Goal: Information Seeking & Learning: Learn about a topic

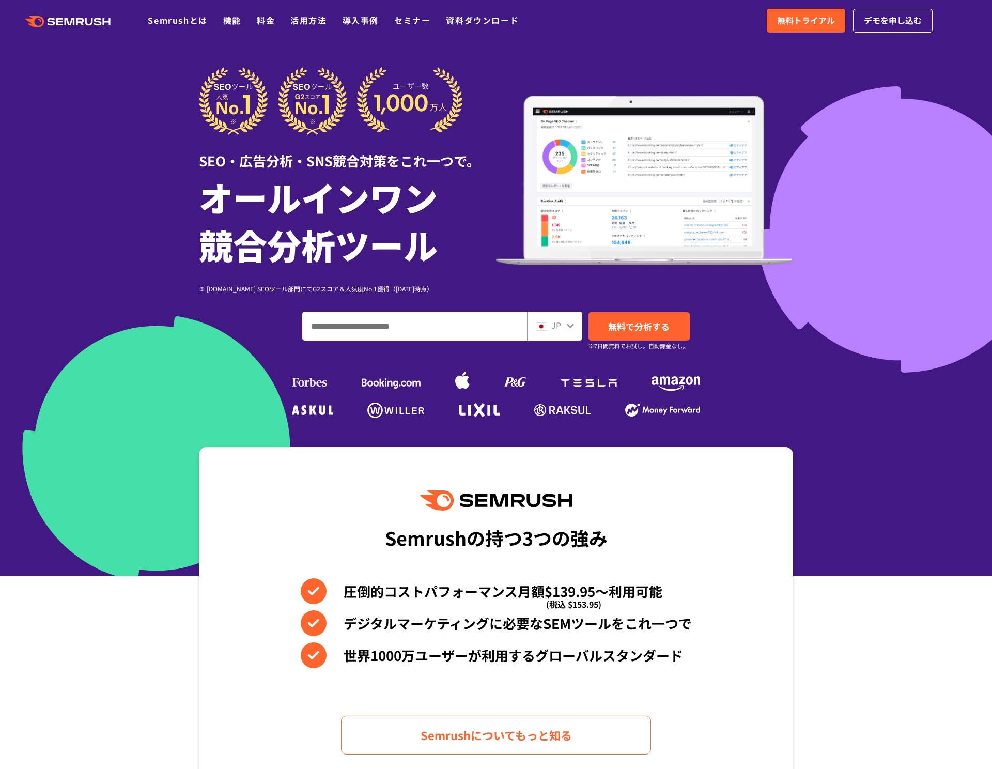
click at [400, 309] on div "SEO・広告分析・SNS競合対策をこれ一つで。 オールインワン 競合分析ツール ※ G2.com SEOツール部門にてG2スコア＆人気度No.1獲得（2023…" at bounding box center [496, 244] width 594 height 354
click at [400, 326] on input "ドメイン、キーワードまたはURLを入力してください" at bounding box center [415, 326] width 224 height 28
click at [367, 331] on input "ドメイン、キーワードまたはURLを入力してください" at bounding box center [415, 326] width 224 height 28
paste input "**********"
type input "**********"
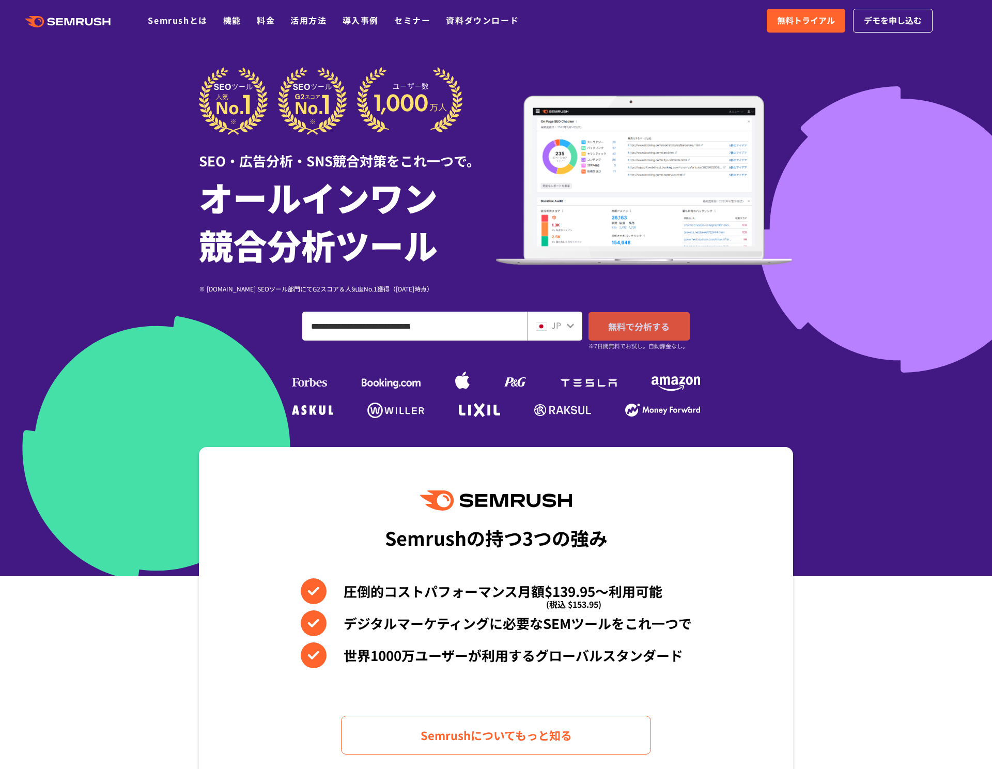
click at [655, 333] on link "無料で分析する" at bounding box center [639, 326] width 101 height 28
click at [487, 334] on input "**********" at bounding box center [415, 326] width 224 height 28
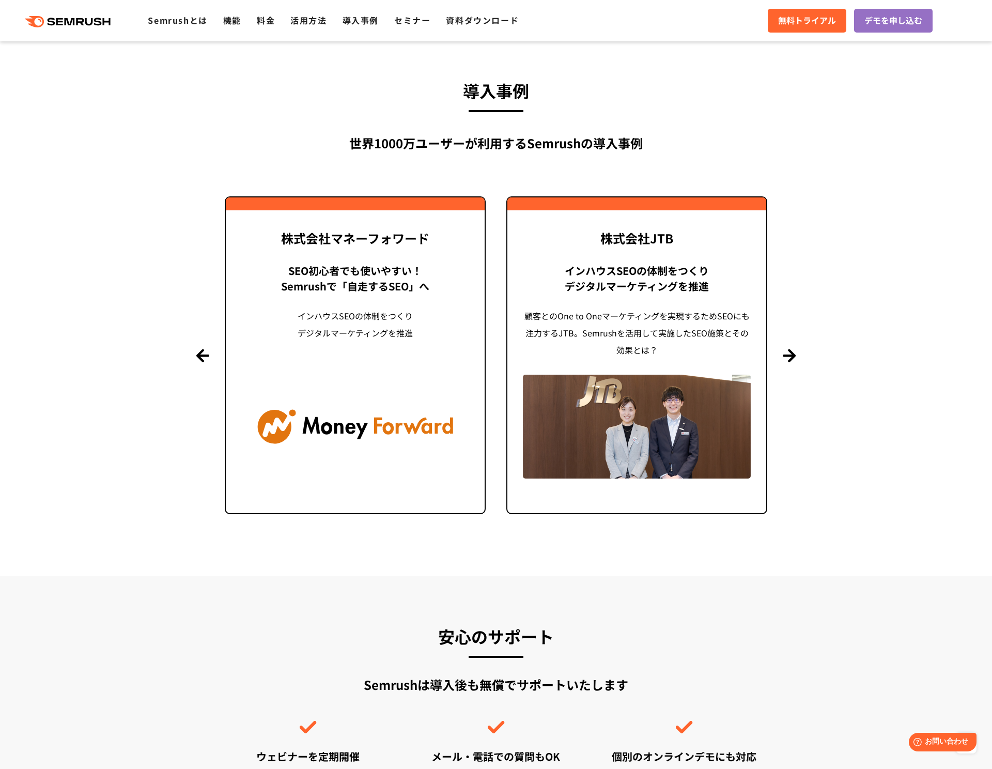
scroll to position [2381, 0]
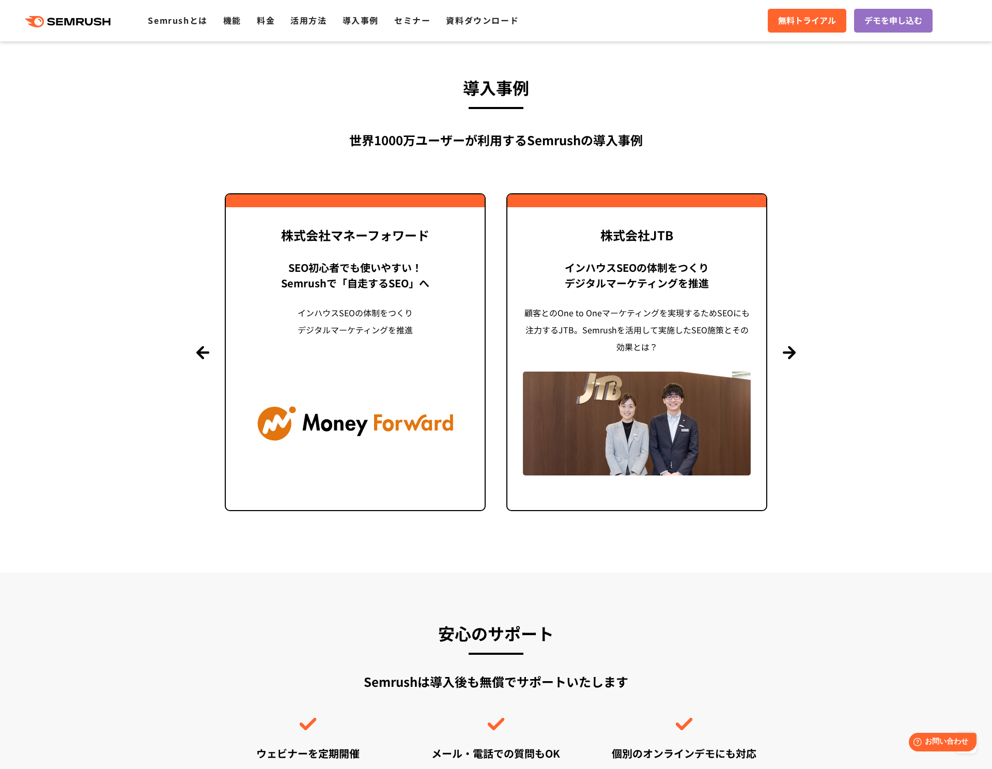
click at [799, 358] on section "導入事例 世界1000万ユーザーが利用する Semrushの導入事例 Previous 株式会社LIXIL 「テクニカルSEOの実践でサイトを健全に Site…" at bounding box center [496, 299] width 992 height 545
click at [790, 356] on button "Next" at bounding box center [789, 352] width 13 height 13
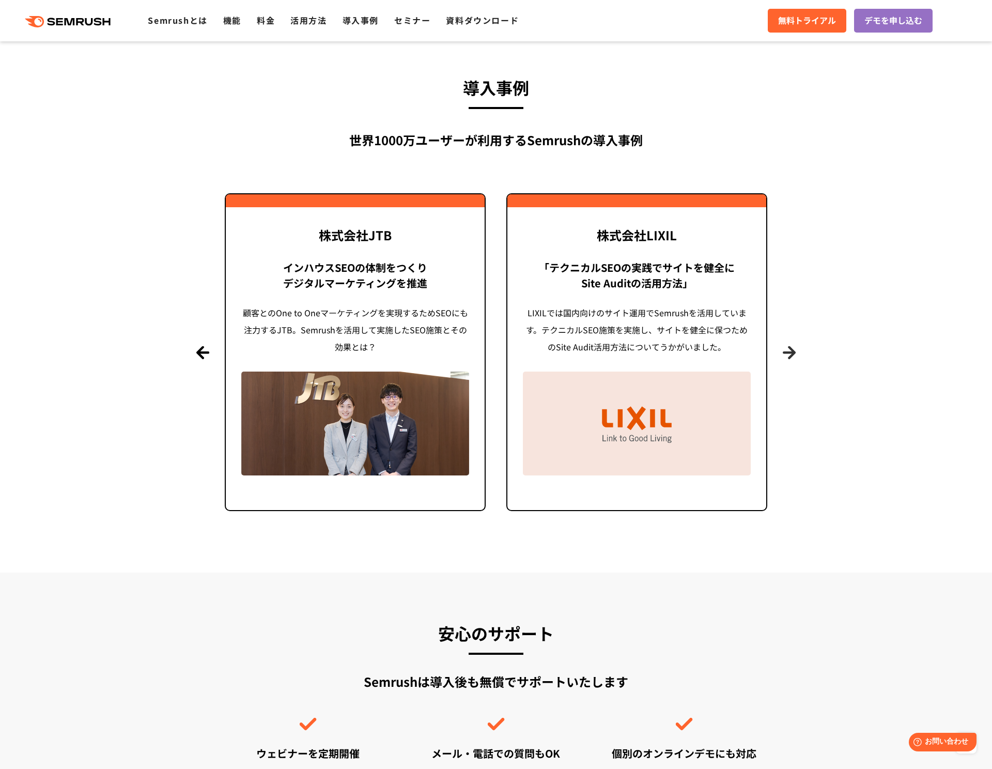
click at [790, 356] on button "Next" at bounding box center [789, 352] width 13 height 13
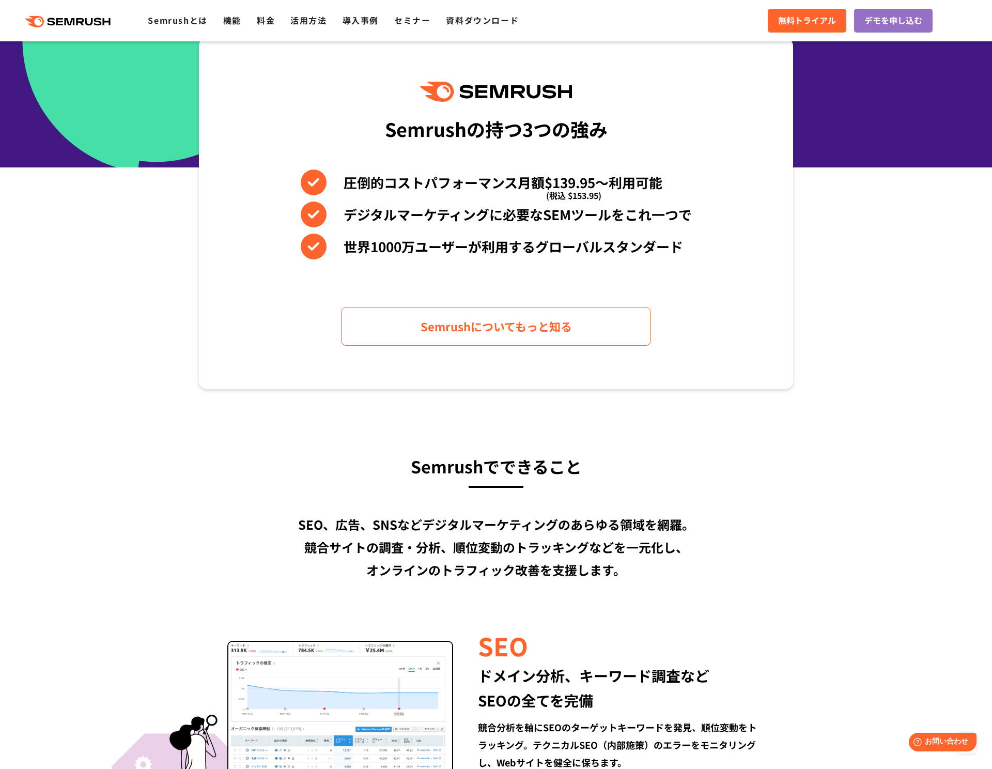
scroll to position [0, 0]
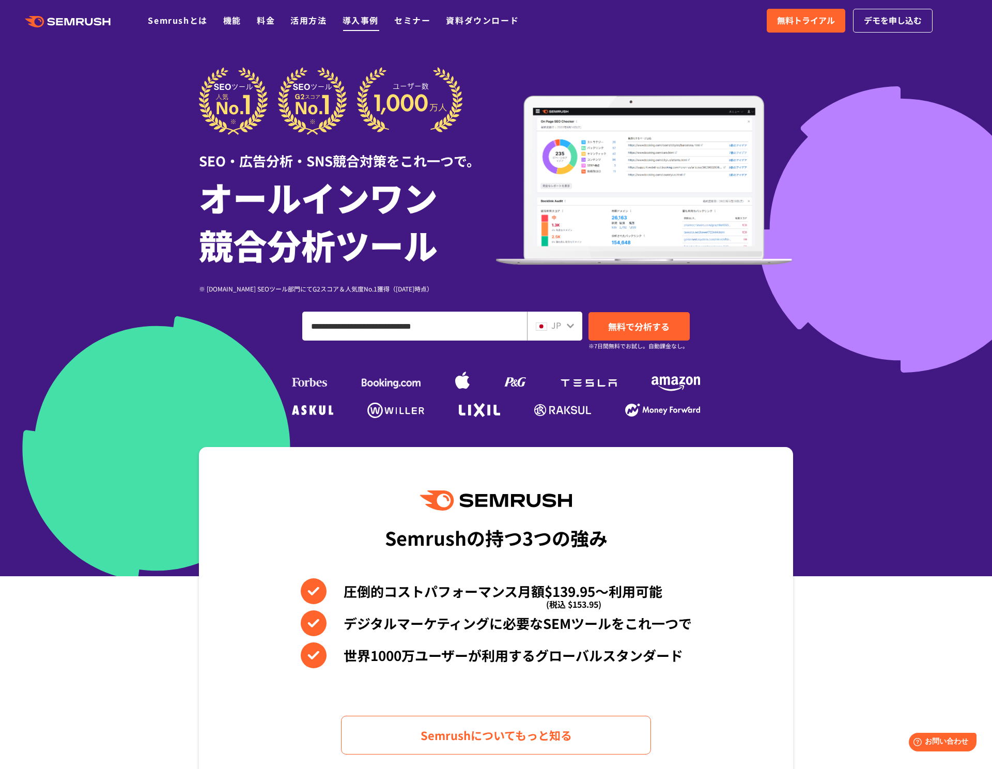
click at [369, 21] on link "導入事例" at bounding box center [361, 20] width 36 height 12
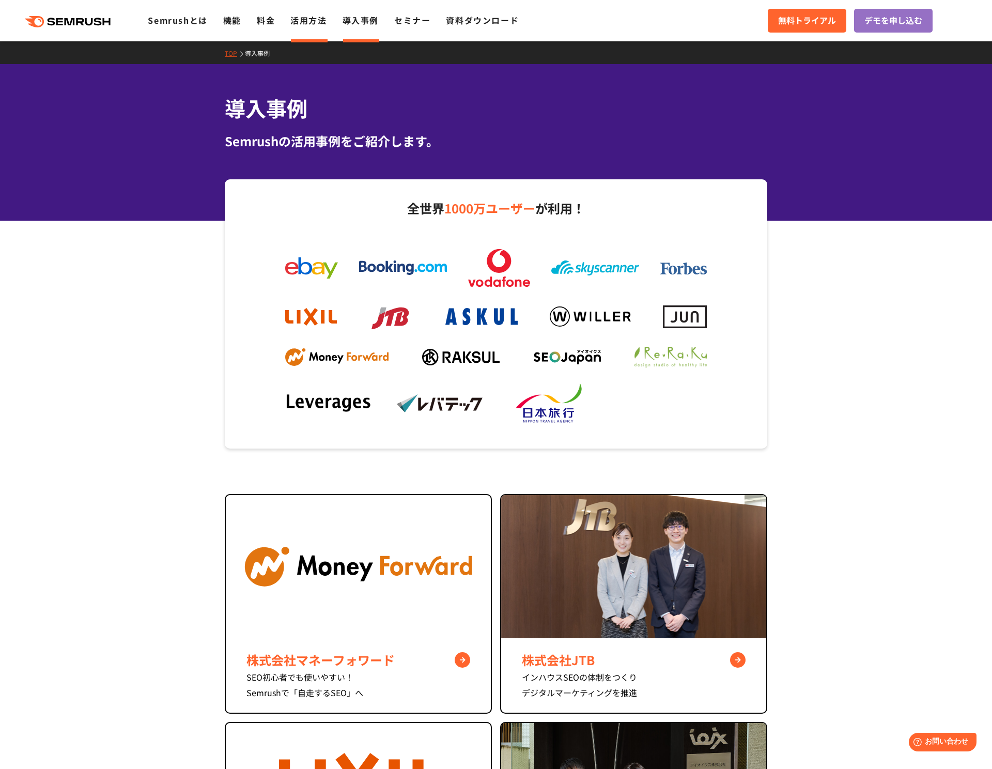
click at [320, 22] on link "活用方法" at bounding box center [308, 20] width 36 height 12
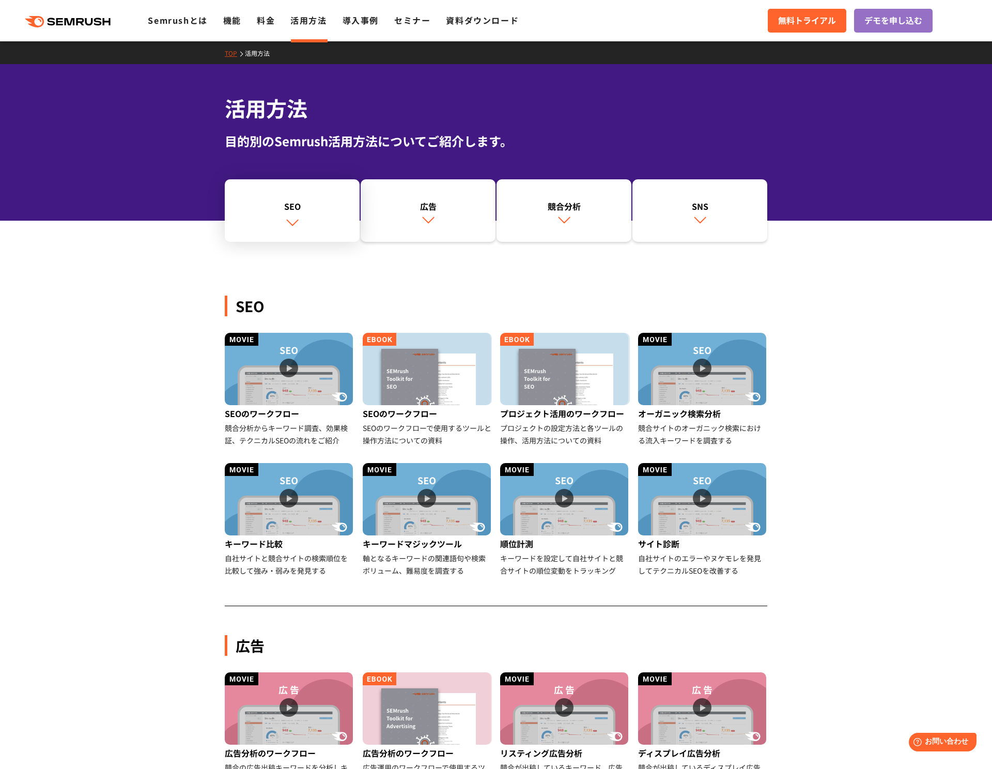
click at [326, 231] on link "SEO" at bounding box center [292, 210] width 135 height 63
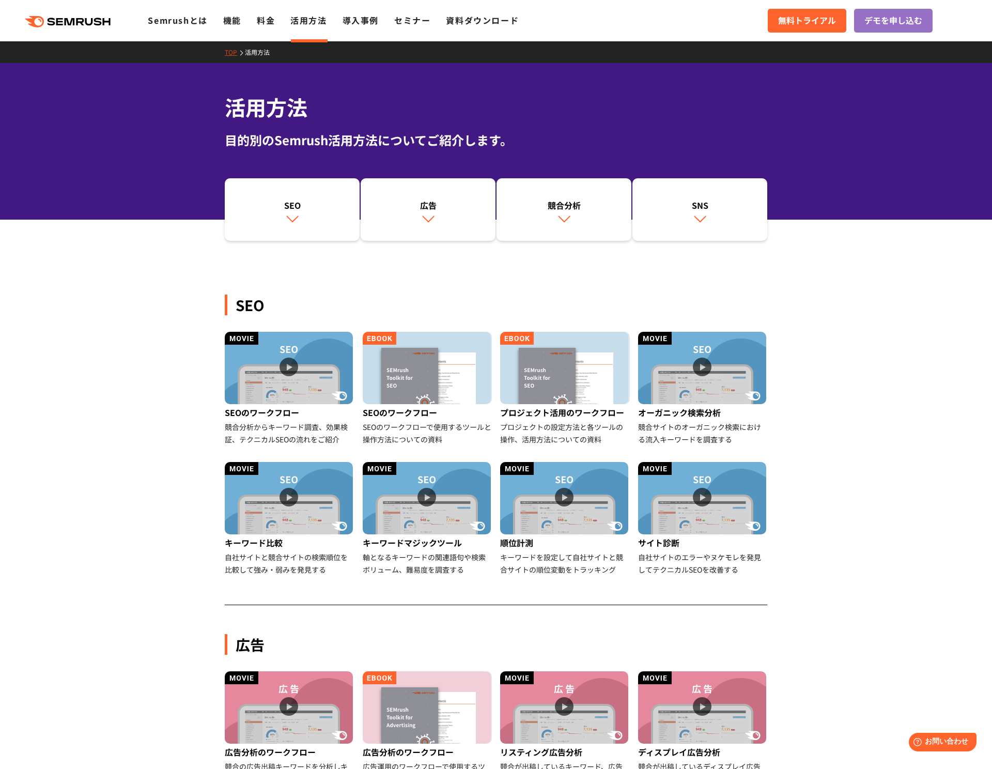
click at [234, 29] on div ".cls {fill: #FF642D;} .cls {fill: #FF642D;} Semrushとは 機能 料金 活用方法 導入事例 セミナー 資料ダウ…" at bounding box center [496, 20] width 992 height 31
click at [234, 20] on link "機能" at bounding box center [232, 20] width 18 height 12
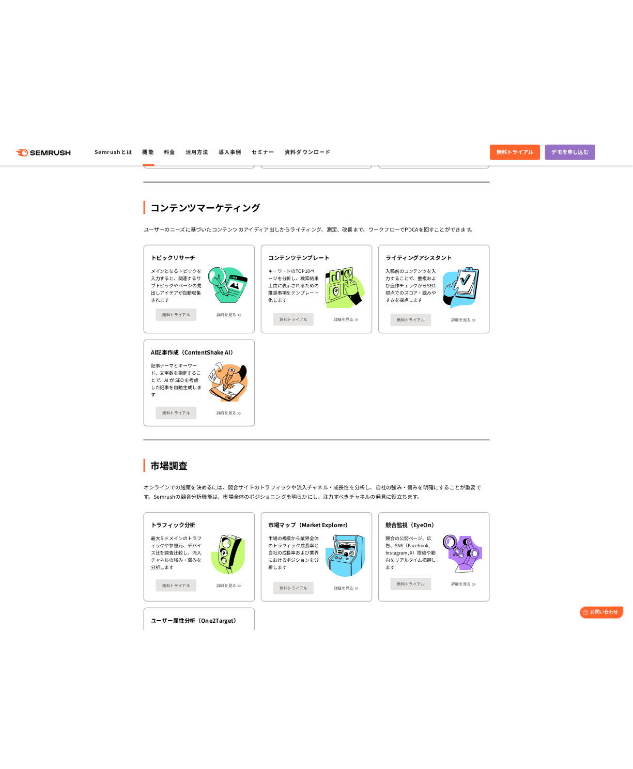
scroll to position [1311, 0]
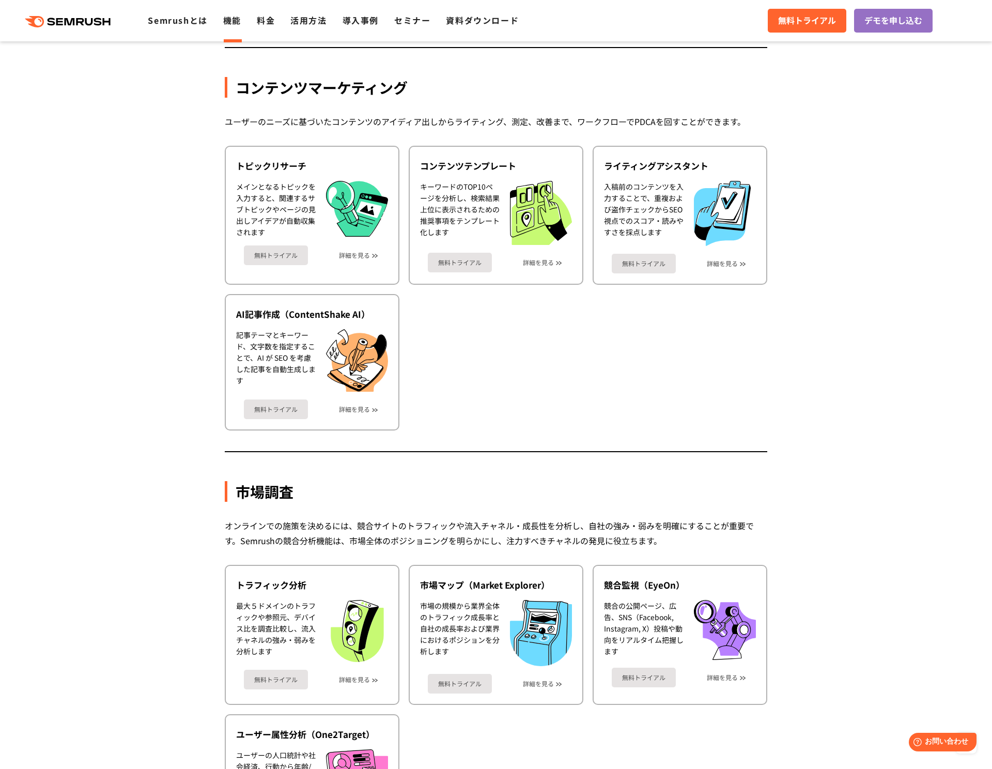
click at [2, 519] on section "機能詳細 デジタルマーケティングの様々な領域で自社、競合を分析 施策を実行するためのインサイトを導き出します SEO SEOを実行するには、テクニカルSEO、…" at bounding box center [496, 353] width 992 height 2867
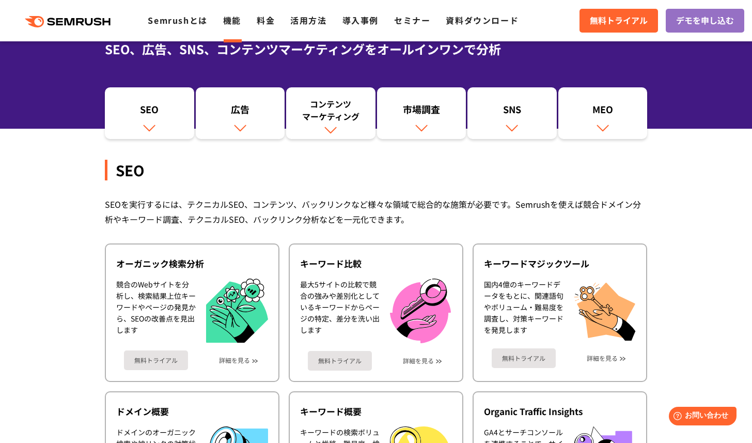
scroll to position [149, 0]
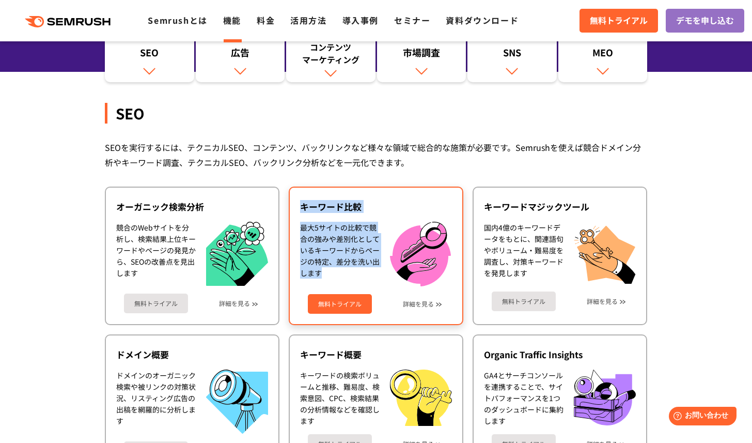
drag, startPoint x: 300, startPoint y: 206, endPoint x: 323, endPoint y: 270, distance: 68.2
click at [323, 270] on div "キーワード比較 最大5サイトの比較で競合の強みや差別化としているキーワードからページの特定、差分を洗い出します 無料トライアル 詳細を見る" at bounding box center [376, 256] width 175 height 138
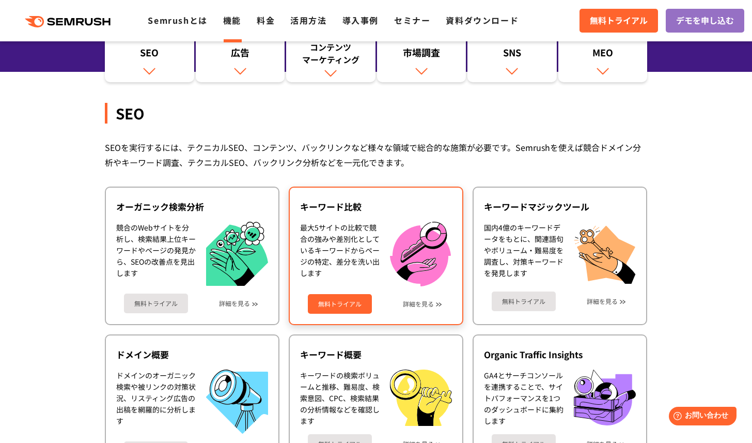
click at [327, 272] on div "最大5サイトの比較で競合の強みや差別化としているキーワードからページの特定、差分を洗い出します" at bounding box center [340, 254] width 80 height 65
click at [351, 277] on div "最大5サイトの比較で競合の強みや差別化としているキーワードからページの特定、差分を洗い出します" at bounding box center [340, 254] width 80 height 65
click at [381, 219] on div "キーワード比較 最大5サイトの比較で競合の強みや差別化としているキーワードからページの特定、差分を洗い出します 無料トライアル 詳細を見る" at bounding box center [376, 256] width 175 height 138
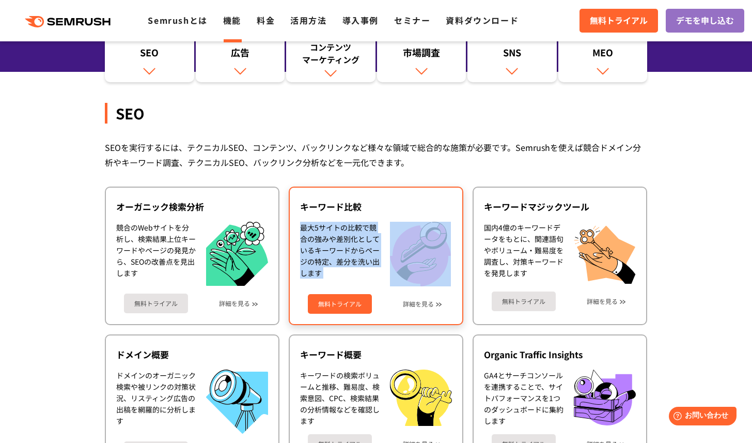
click at [381, 219] on div "キーワード比較 最大5サイトの比較で競合の強みや差別化としているキーワードからページの特定、差分を洗い出します 無料トライアル 詳細を見る" at bounding box center [376, 256] width 175 height 138
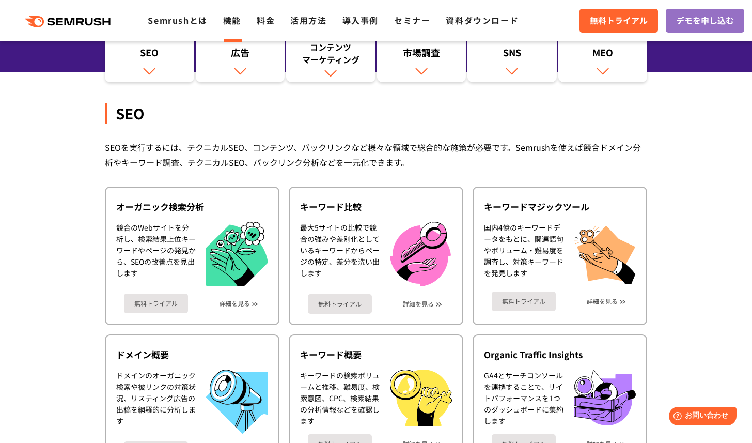
click at [418, 144] on div "SEOを実行するには、テクニカルSEO、コンテンツ、バックリンクなど様々な領域で総合的な施策が必要です。Semrushを使えば競合ドメイン分析やキーワード調査…" at bounding box center [376, 155] width 543 height 30
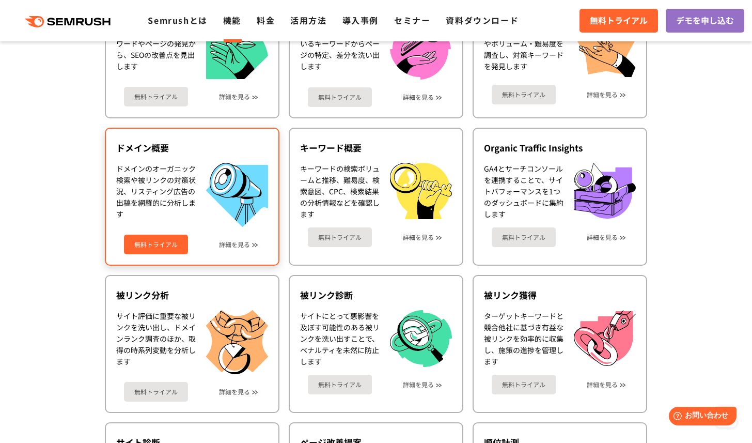
scroll to position [374, 0]
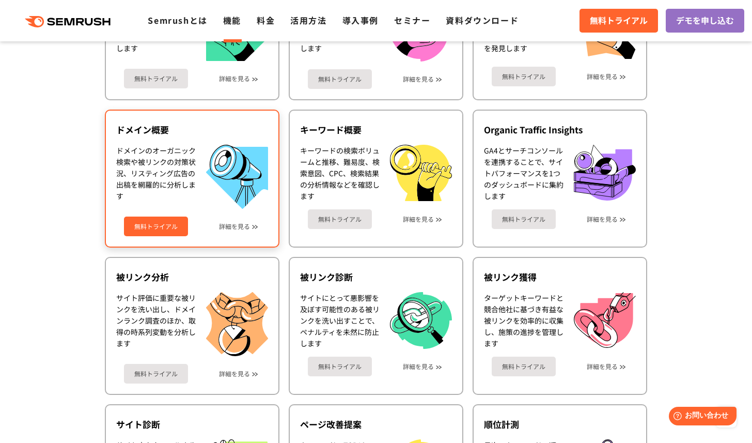
click at [199, 186] on div "ドメインのオーガニック検索や被リンクの対策状況、リスティング広告の出稿を網羅的に分析します" at bounding box center [192, 177] width 152 height 64
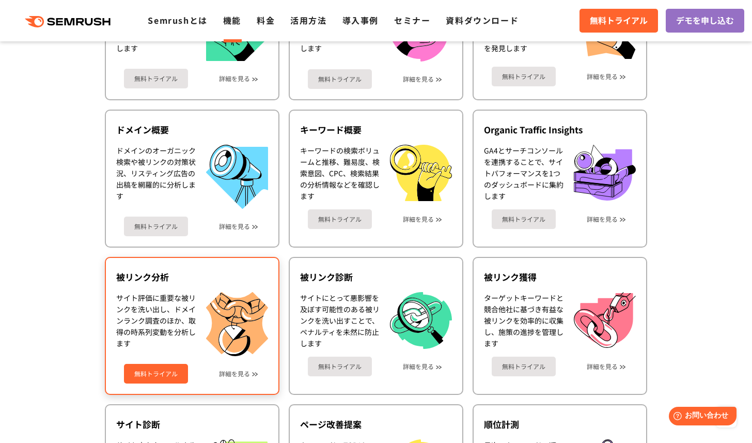
click at [201, 345] on div "サイト評価に重要な被リンクを洗い出し、ドメインランク調査のほか、取得の時系列変動を分析します" at bounding box center [192, 324] width 152 height 64
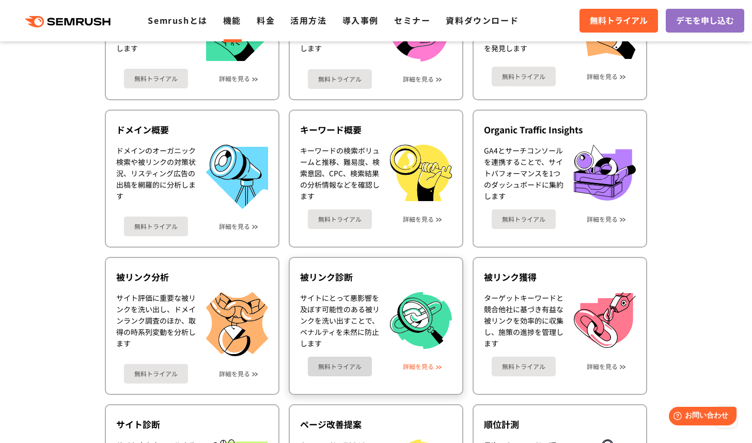
click at [422, 368] on link "詳細を見る" at bounding box center [418, 366] width 31 height 7
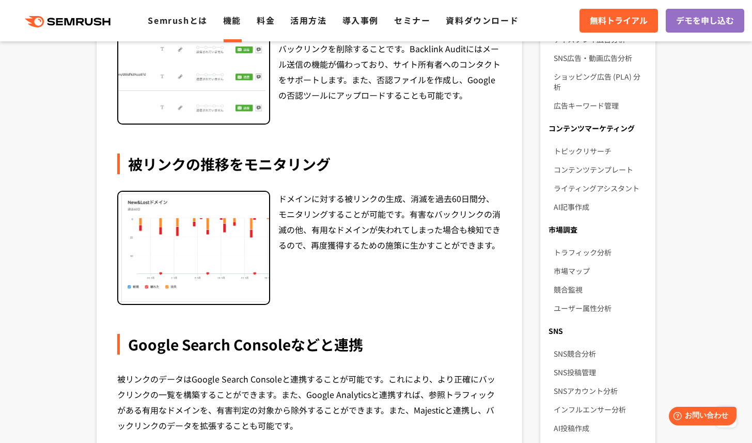
scroll to position [368, 0]
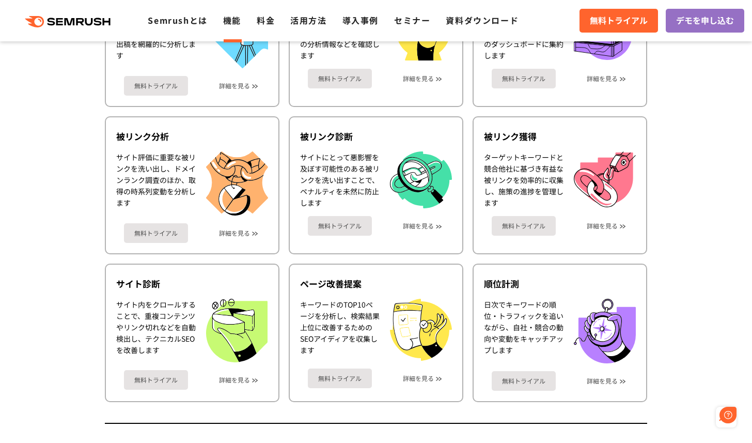
scroll to position [504, 0]
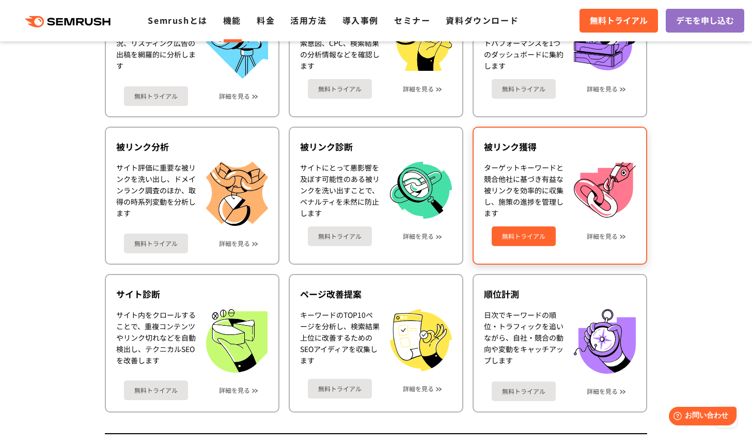
click at [593, 246] on div "被リンク獲得 ターゲットキーワードと競合他社に基づき有益な被リンクを効率的に収集し、施策の進捗を管理します 無料トライアル 詳細を見る" at bounding box center [560, 196] width 175 height 138
click at [599, 241] on div "無料トライアル 詳細を見る" at bounding box center [560, 232] width 152 height 27
click at [604, 238] on link "詳細を見る" at bounding box center [602, 236] width 31 height 7
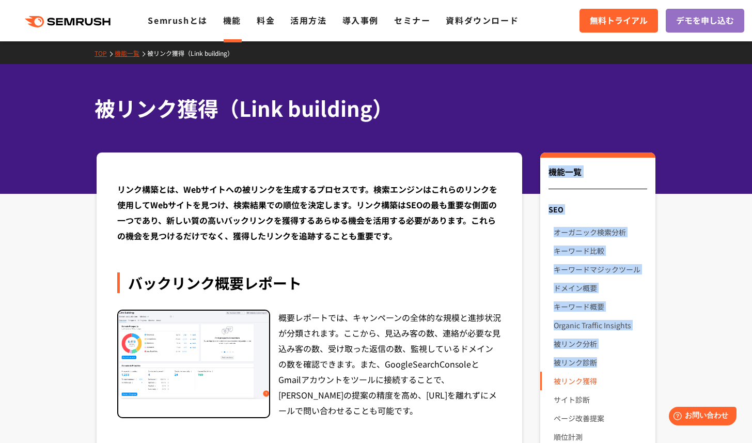
drag, startPoint x: 549, startPoint y: 172, endPoint x: 625, endPoint y: 378, distance: 219.7
click at [643, 378] on link "被リンク獲得" at bounding box center [601, 381] width 94 height 19
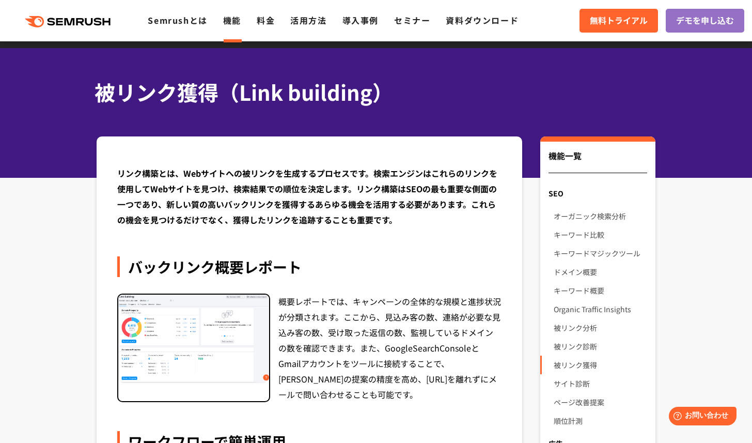
scroll to position [36, 0]
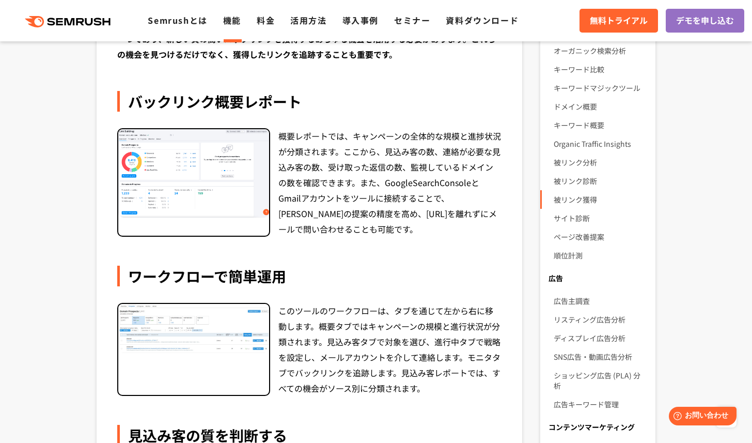
scroll to position [0, 0]
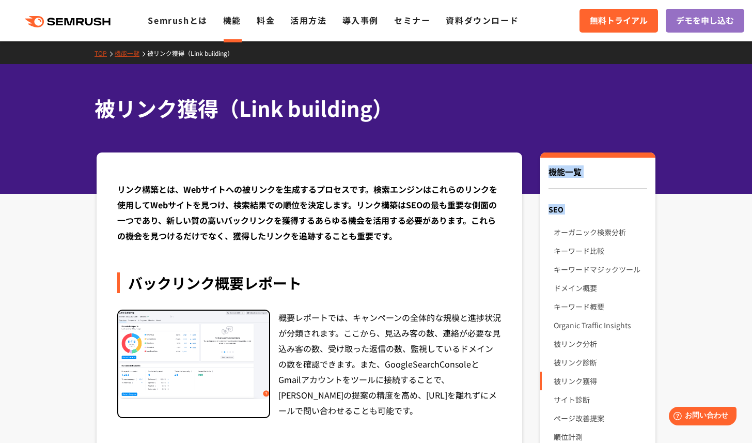
drag, startPoint x: 547, startPoint y: 171, endPoint x: 565, endPoint y: 221, distance: 53.3
click at [567, 208] on div "SEO" at bounding box center [597, 209] width 115 height 19
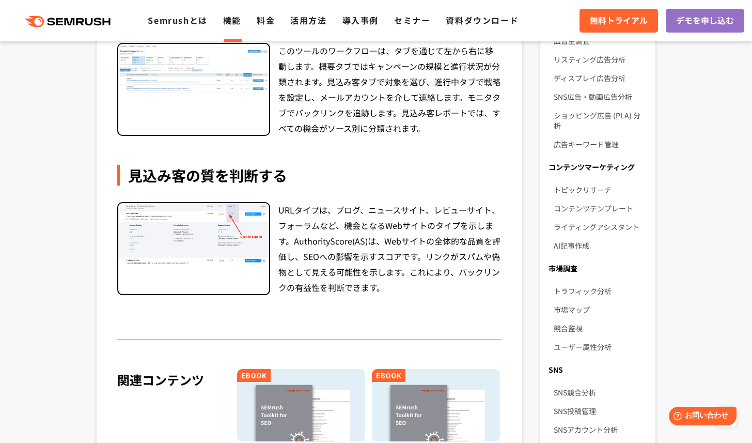
scroll to position [369, 0]
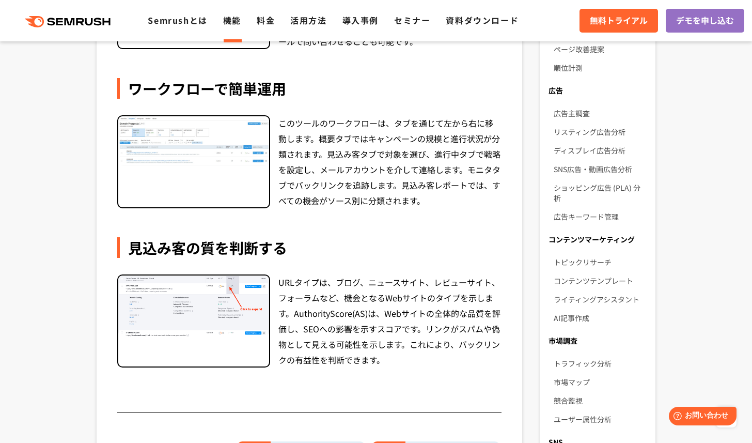
click at [198, 299] on img at bounding box center [193, 305] width 151 height 61
click at [238, 299] on img at bounding box center [193, 305] width 151 height 61
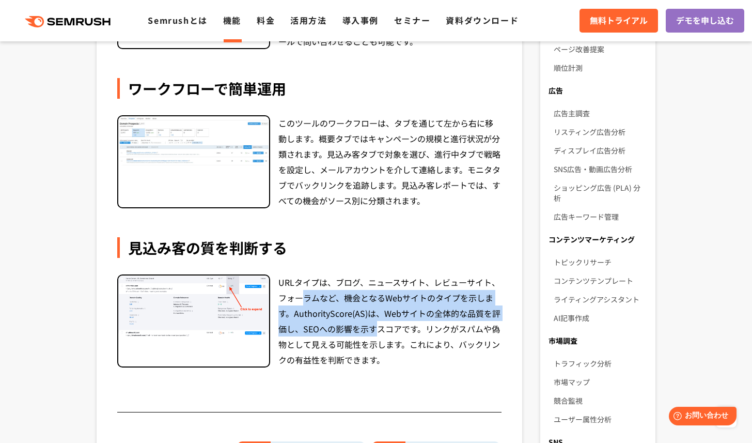
drag, startPoint x: 300, startPoint y: 295, endPoint x: 376, endPoint y: 334, distance: 85.5
click at [376, 334] on div "URLタイプは、ブログ、ニュースサイト、レビューサイト、フォーラムなど、機会となるWebサイトのタイプを示します。AuthorityScore(AS)は、We…" at bounding box center [390, 320] width 223 height 93
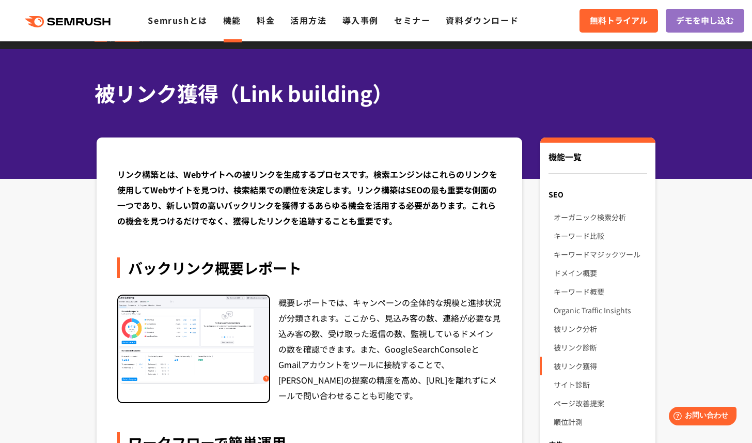
scroll to position [0, 0]
